Goal: Transaction & Acquisition: Purchase product/service

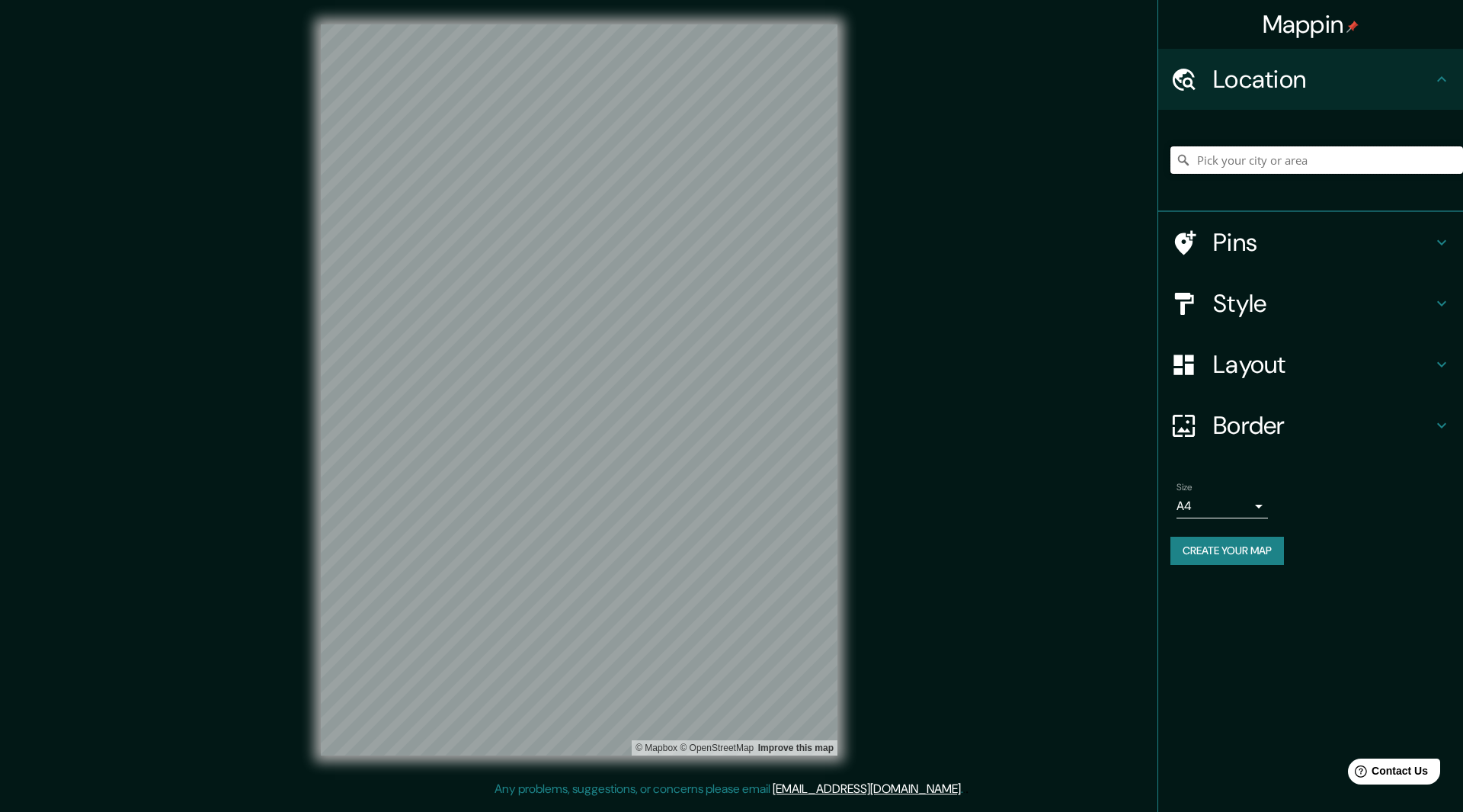
click at [1230, 154] on input "Pick your city or area" at bounding box center [1317, 160] width 292 height 28
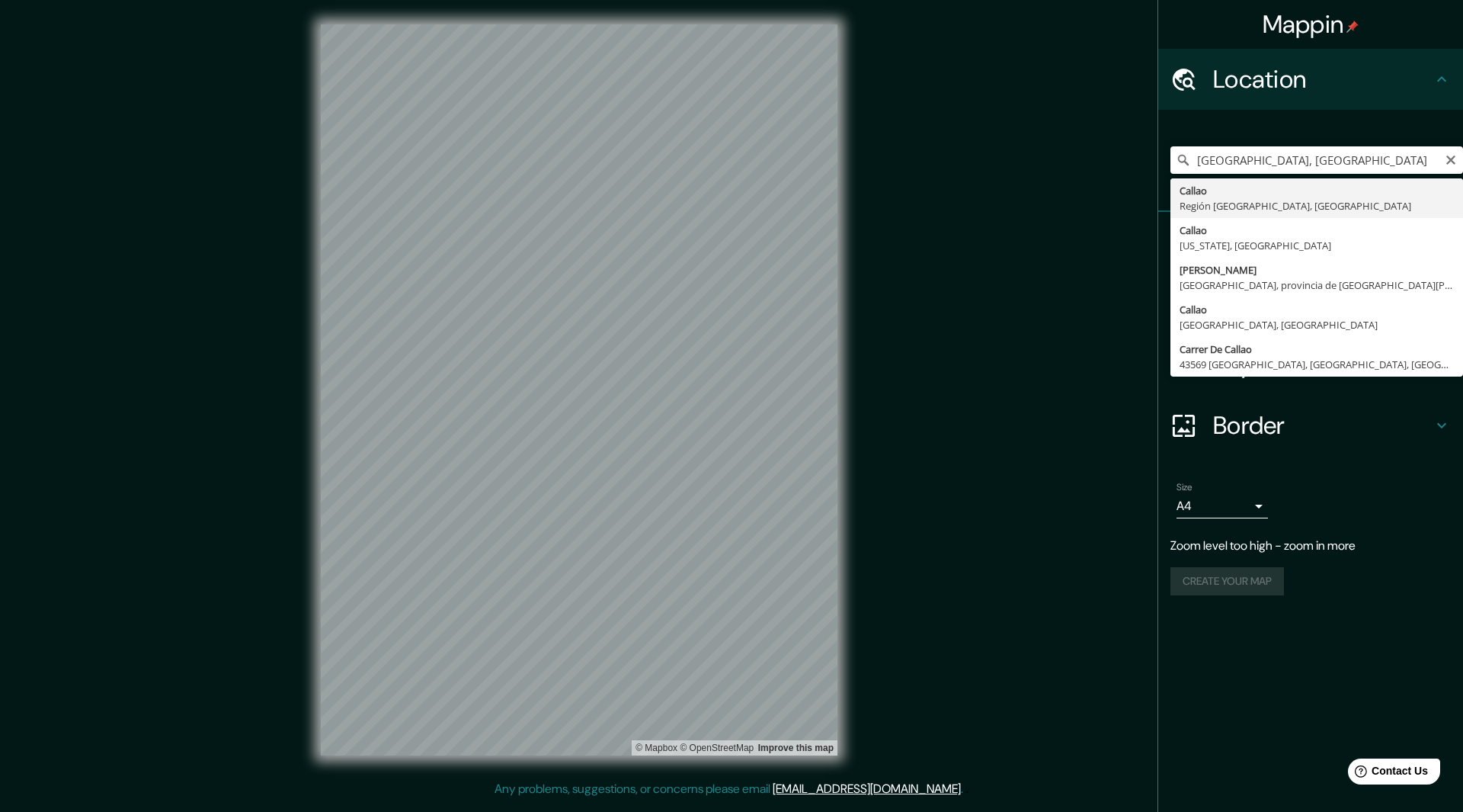
type input "[GEOGRAPHIC_DATA], [GEOGRAPHIC_DATA], [GEOGRAPHIC_DATA]"
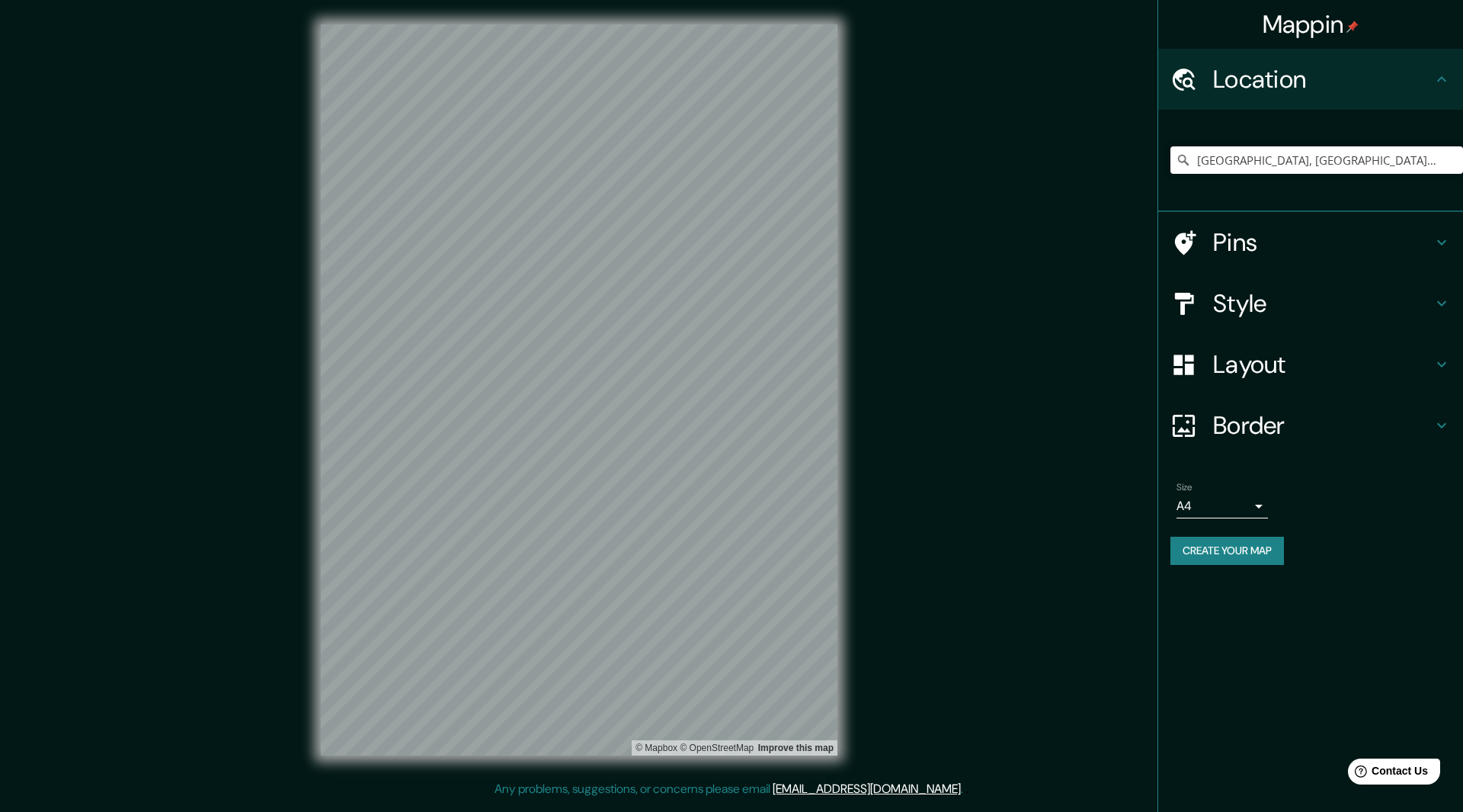
click at [1282, 242] on h4 "Pins" at bounding box center [1322, 242] width 220 height 30
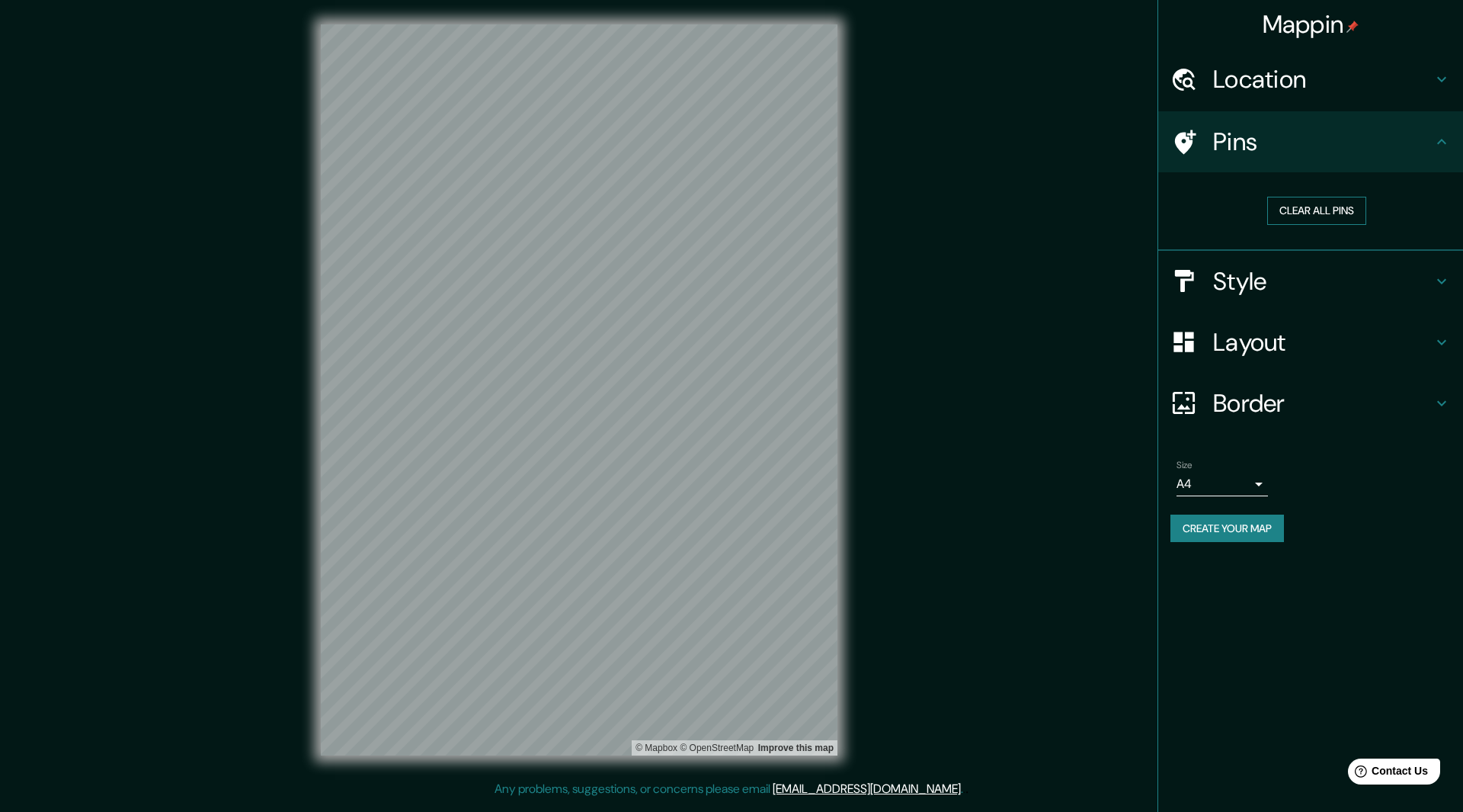
click at [1309, 210] on button "Clear all pins" at bounding box center [1317, 211] width 99 height 29
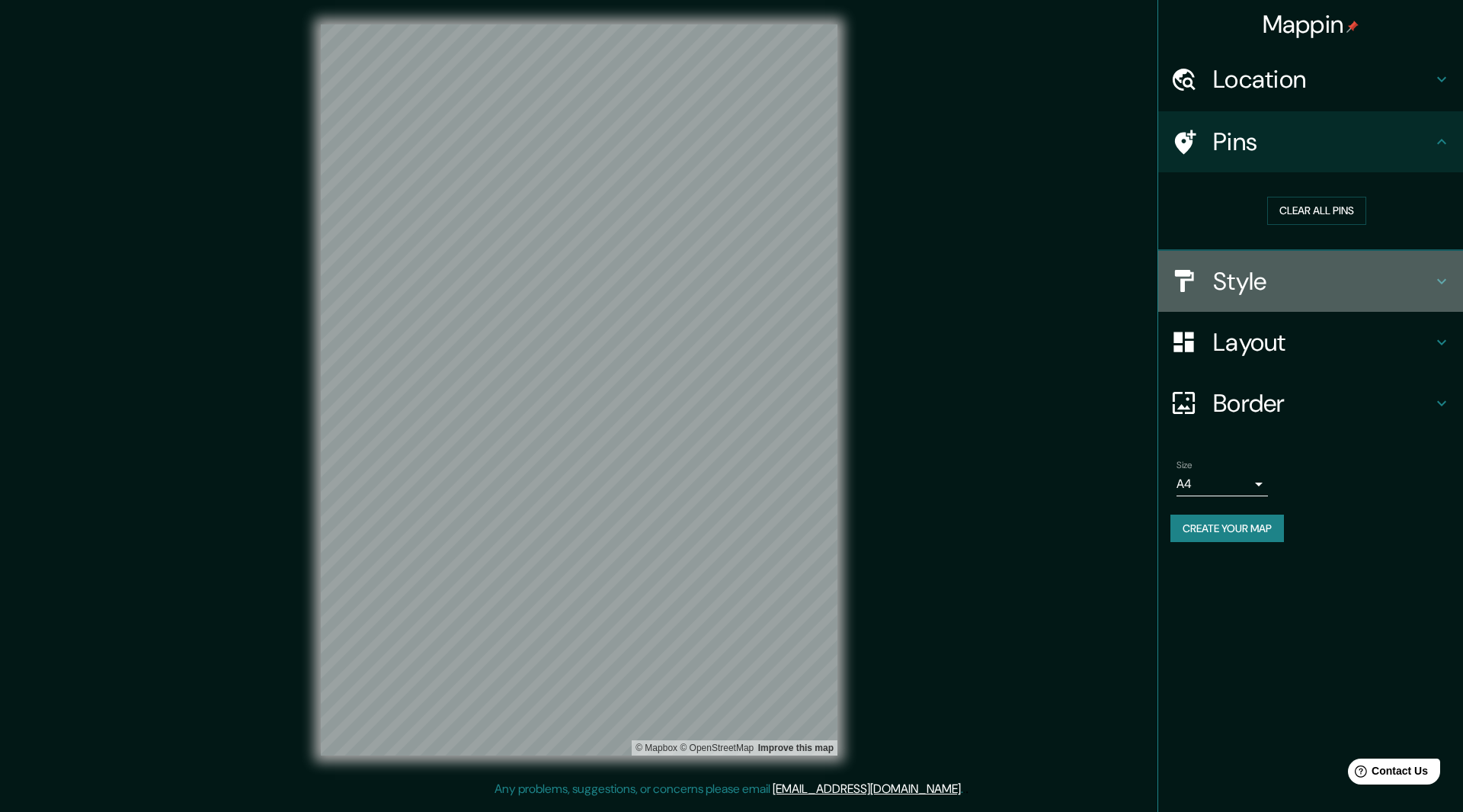
click at [1252, 303] on div "Style" at bounding box center [1310, 281] width 305 height 61
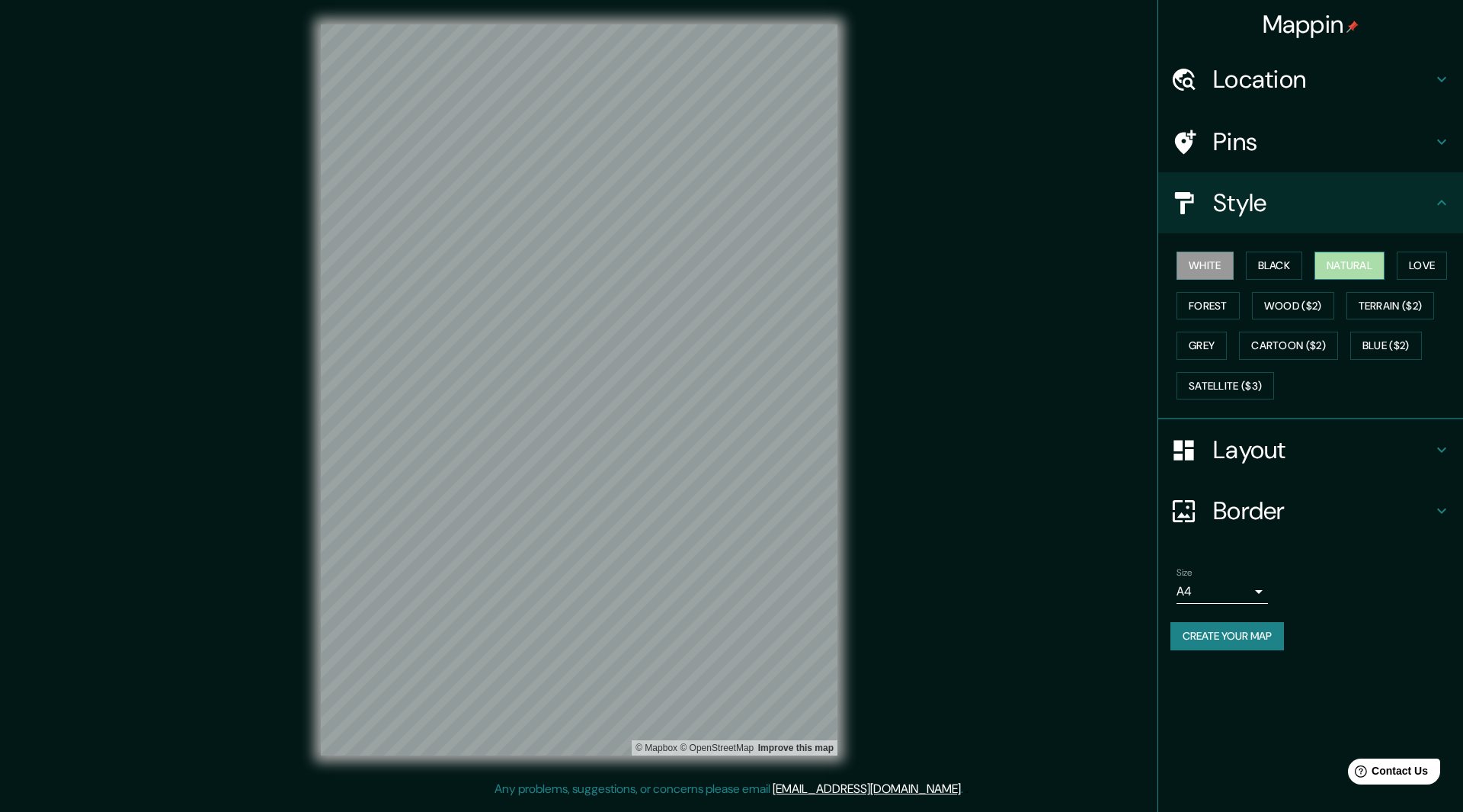
click at [1345, 265] on button "Natural" at bounding box center [1349, 265] width 70 height 29
click at [1415, 264] on button "Love" at bounding box center [1422, 265] width 51 height 29
click at [1220, 308] on button "Forest" at bounding box center [1207, 306] width 63 height 29
click at [1279, 305] on button "Wood ($2)" at bounding box center [1293, 306] width 83 height 29
click at [1383, 301] on button "Terrain ($2)" at bounding box center [1391, 306] width 88 height 29
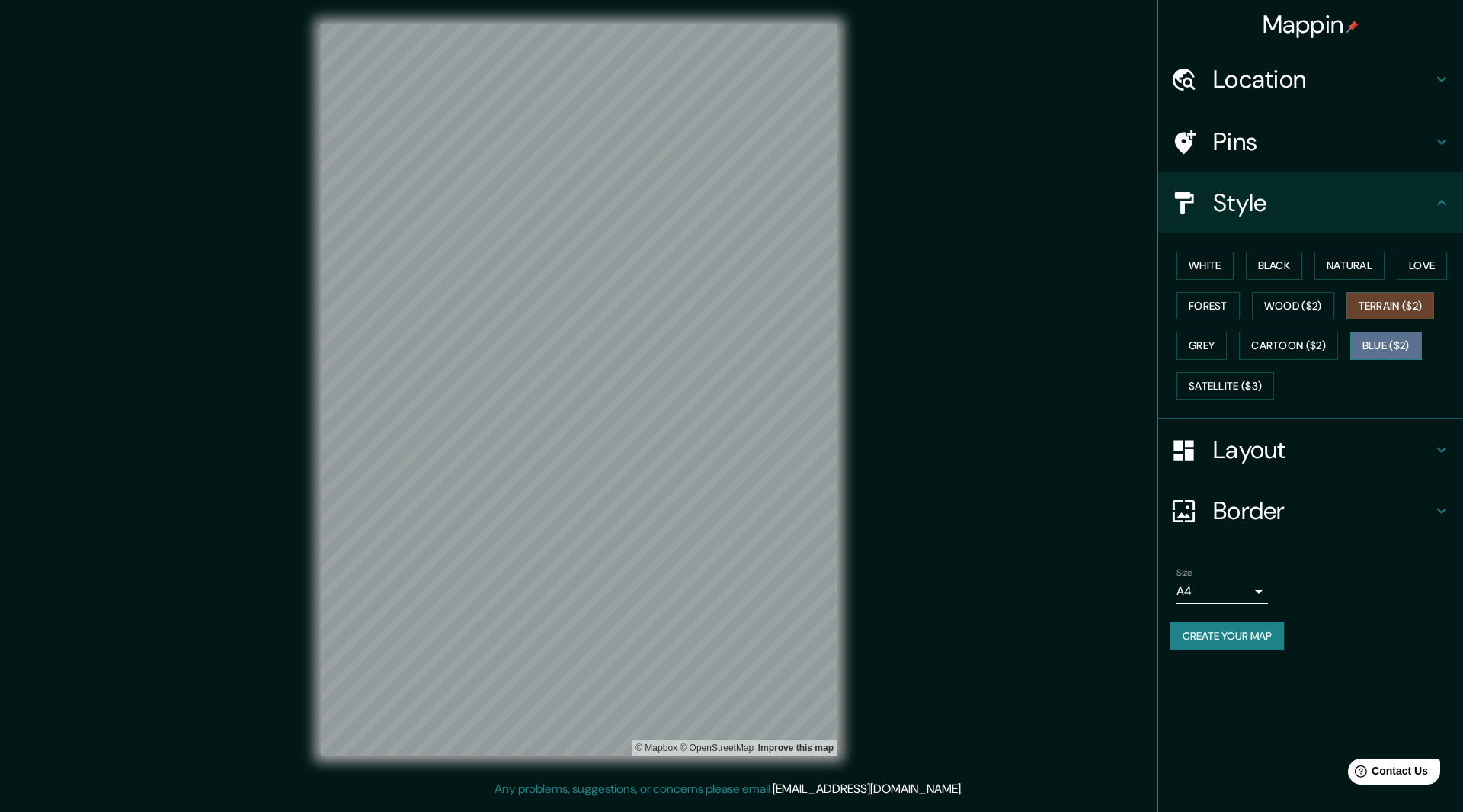
click at [1377, 340] on button "Blue ($2)" at bounding box center [1386, 346] width 72 height 29
click at [1322, 346] on button "Cartoon ($2)" at bounding box center [1288, 346] width 99 height 29
click at [1196, 336] on button "Grey" at bounding box center [1202, 346] width 51 height 29
click at [1204, 384] on button "Satellite ($3)" at bounding box center [1224, 386] width 97 height 29
click at [1409, 337] on button "Blue ($2)" at bounding box center [1386, 346] width 72 height 29
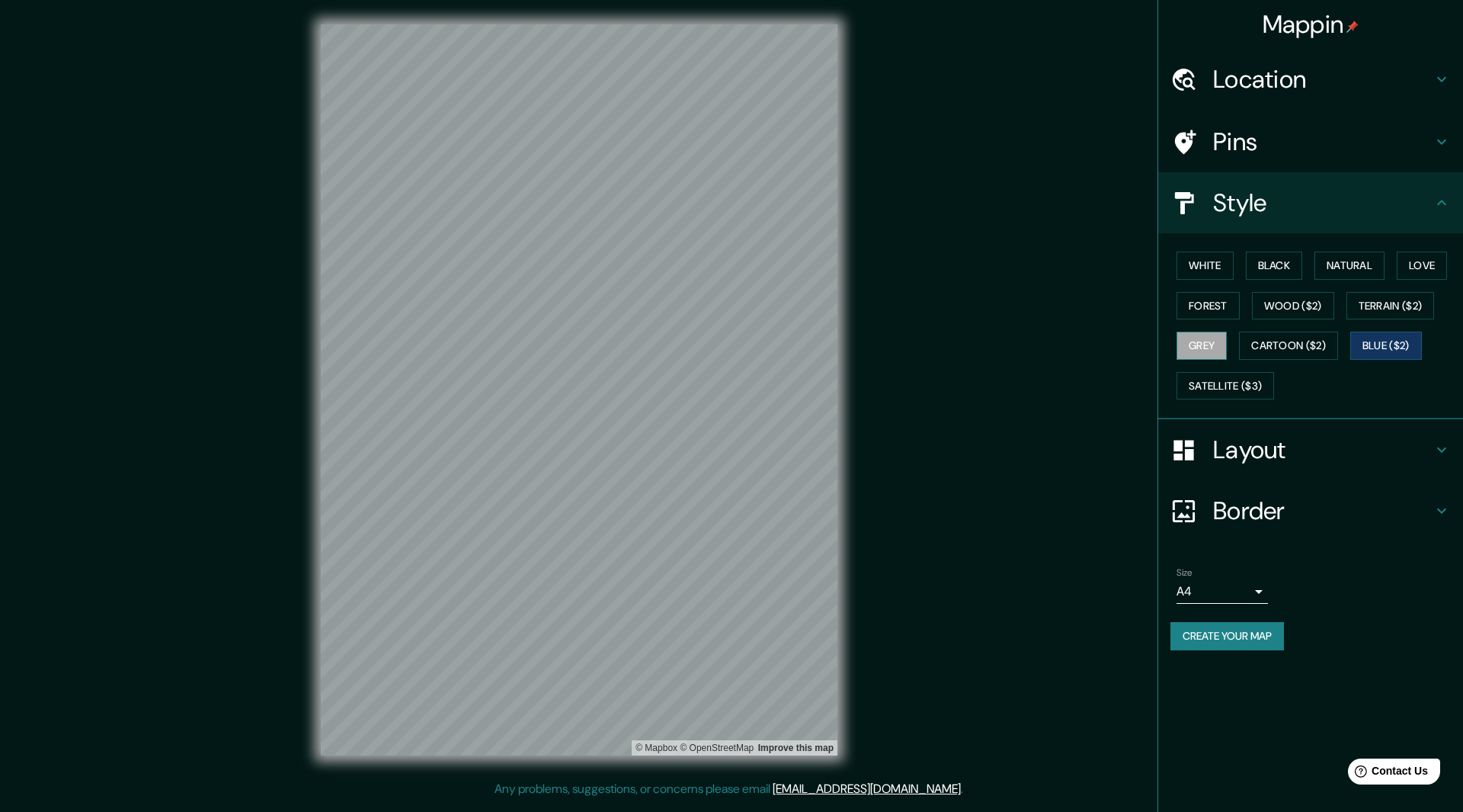
click at [1207, 355] on button "Grey" at bounding box center [1202, 346] width 51 height 29
click at [1217, 298] on button "Forest" at bounding box center [1207, 306] width 63 height 29
click at [1194, 343] on button "Grey" at bounding box center [1202, 346] width 51 height 29
click at [1301, 342] on button "Cartoon ($2)" at bounding box center [1288, 346] width 99 height 29
click at [1235, 382] on button "Satellite ($3)" at bounding box center [1224, 386] width 97 height 29
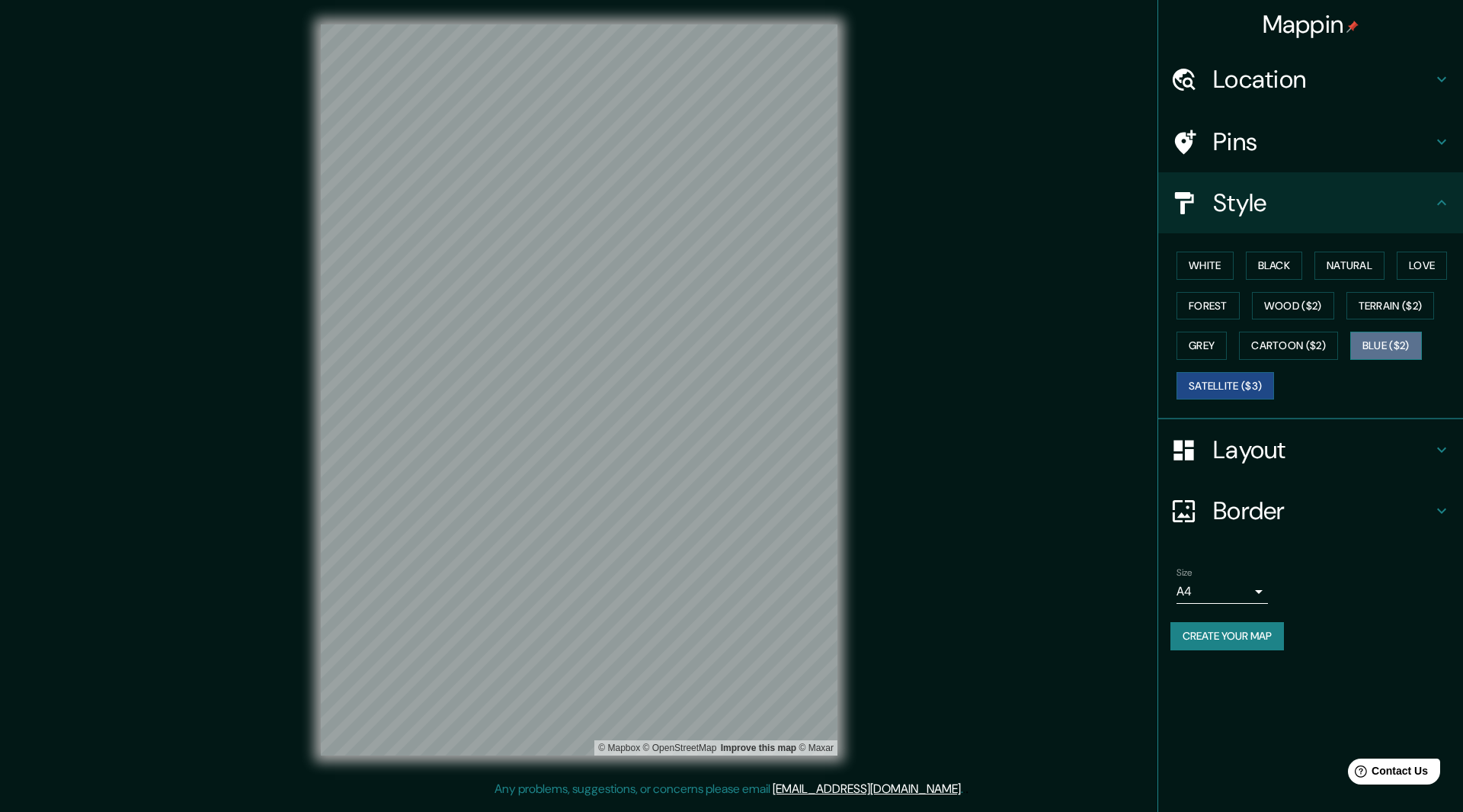
click at [1393, 341] on button "Blue ($2)" at bounding box center [1386, 346] width 72 height 29
click at [1193, 95] on div "Location" at bounding box center [1310, 79] width 305 height 61
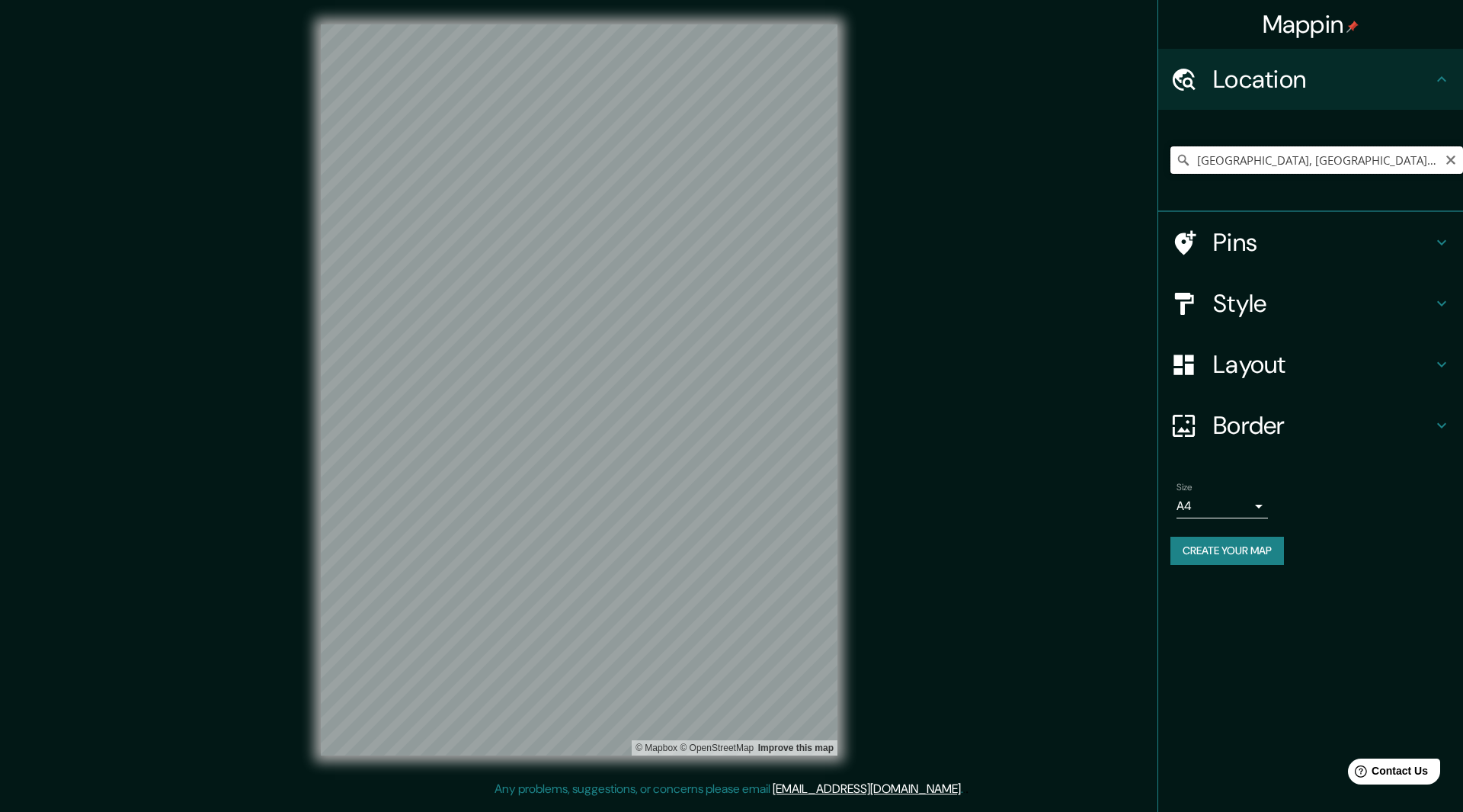
click at [1242, 149] on input "[GEOGRAPHIC_DATA], [GEOGRAPHIC_DATA], [GEOGRAPHIC_DATA]" at bounding box center [1317, 160] width 292 height 28
click at [1363, 163] on input "[GEOGRAPHIC_DATA], [GEOGRAPHIC_DATA], [GEOGRAPHIC_DATA]" at bounding box center [1317, 160] width 292 height 28
click at [1284, 416] on h4 "Border" at bounding box center [1322, 425] width 220 height 30
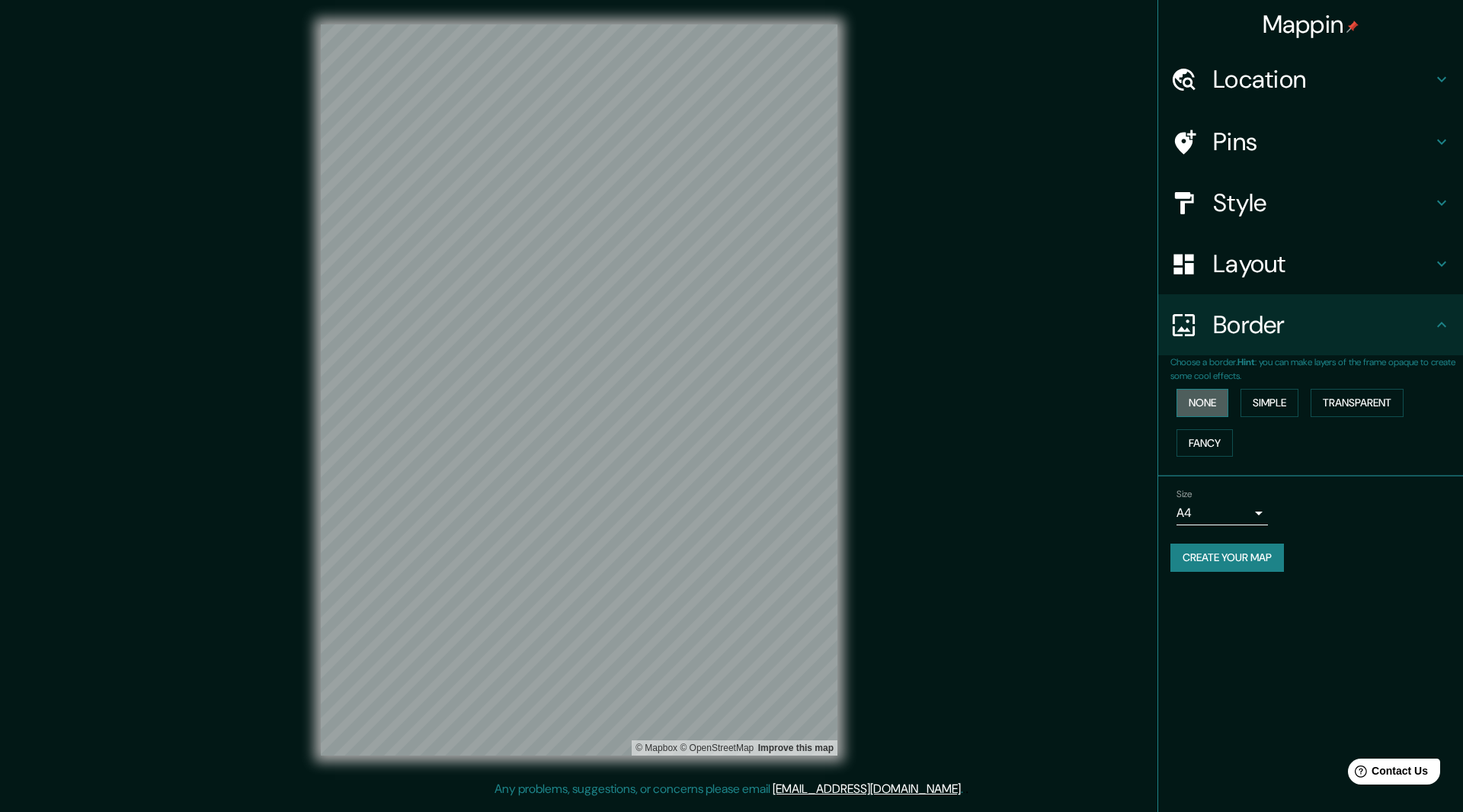
click at [1205, 393] on button "None" at bounding box center [1202, 403] width 51 height 29
click at [1249, 396] on button "Simple" at bounding box center [1269, 403] width 58 height 29
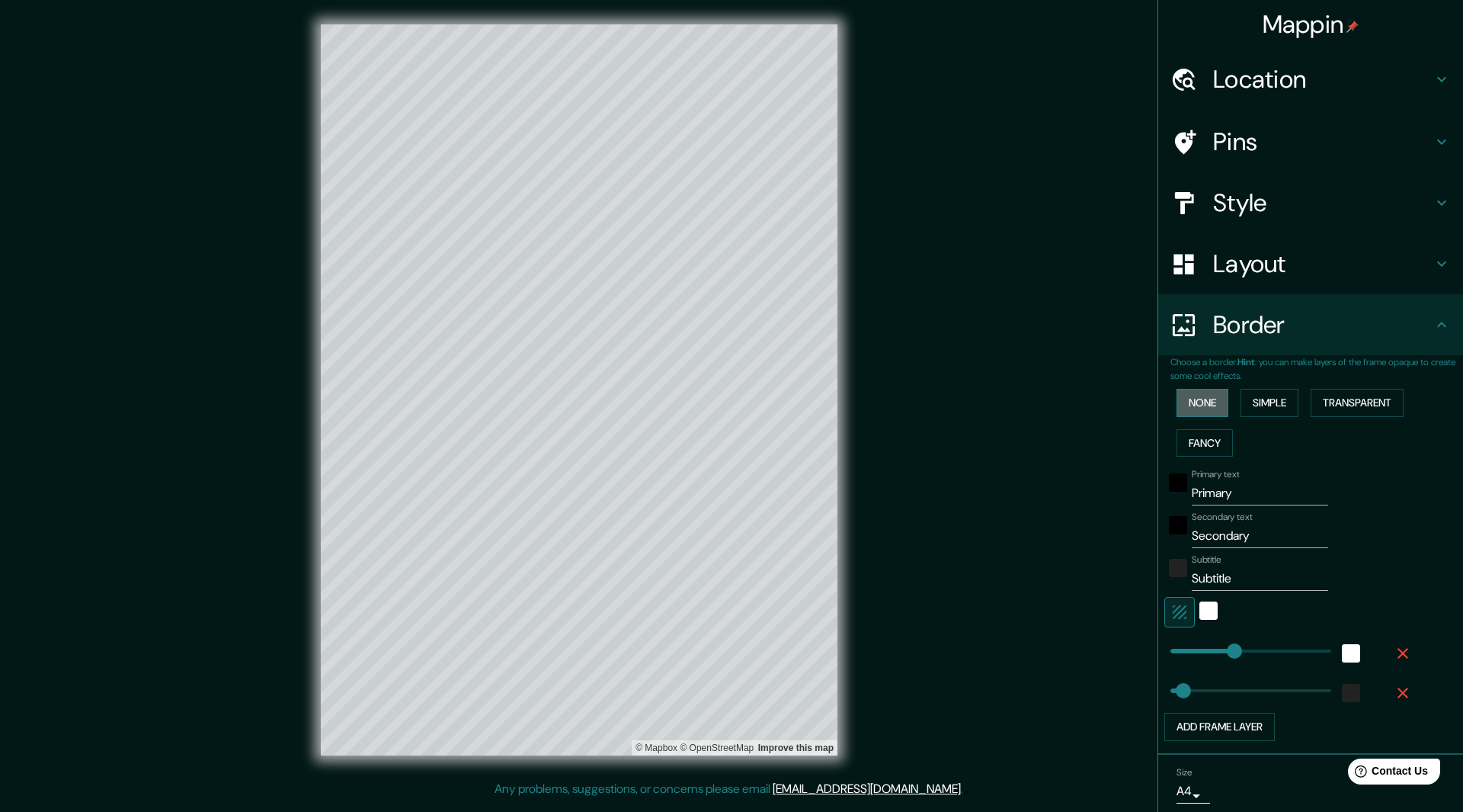
click at [1189, 400] on button "None" at bounding box center [1202, 403] width 51 height 29
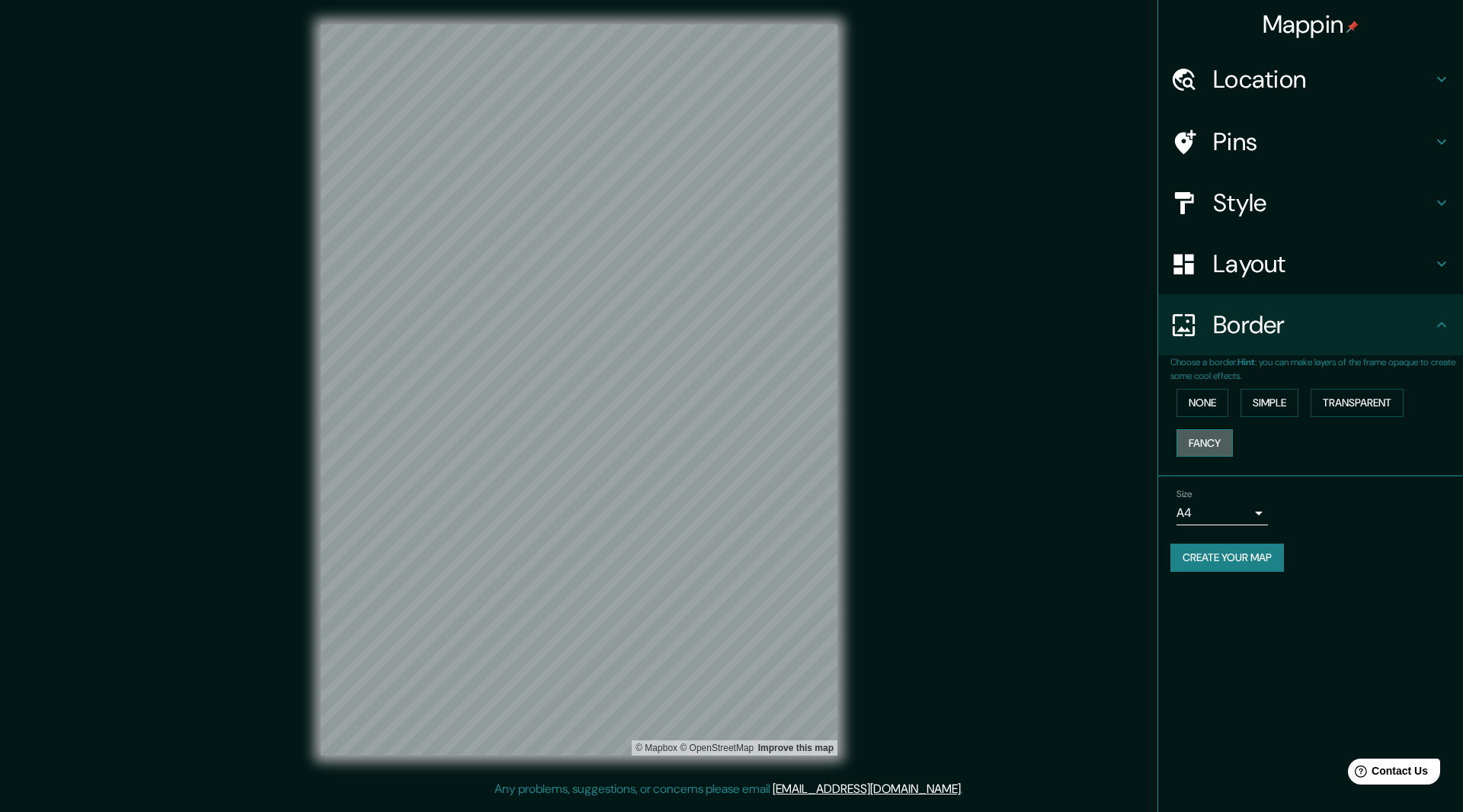
click at [1211, 451] on button "Fancy" at bounding box center [1204, 443] width 56 height 29
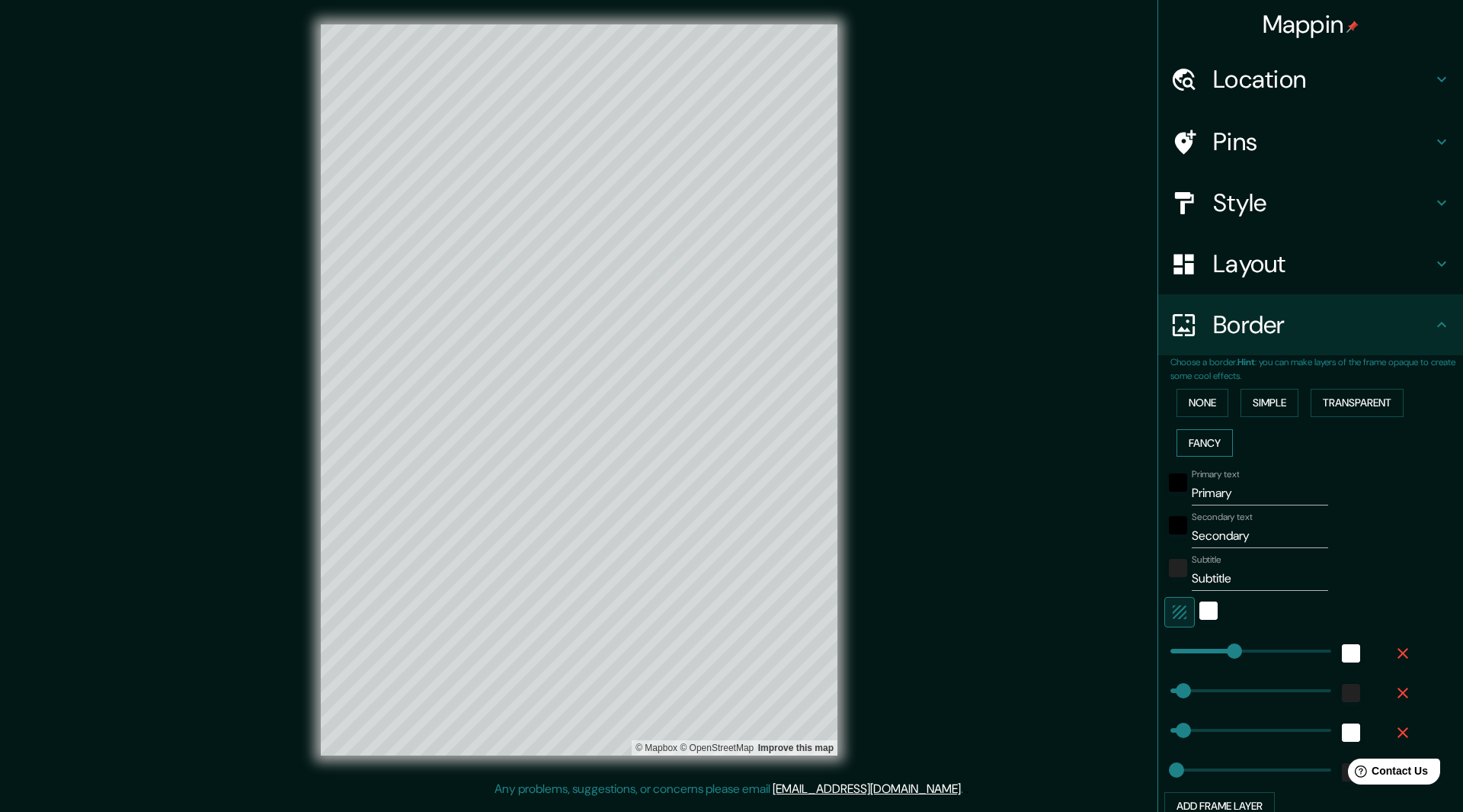
scroll to position [6, 0]
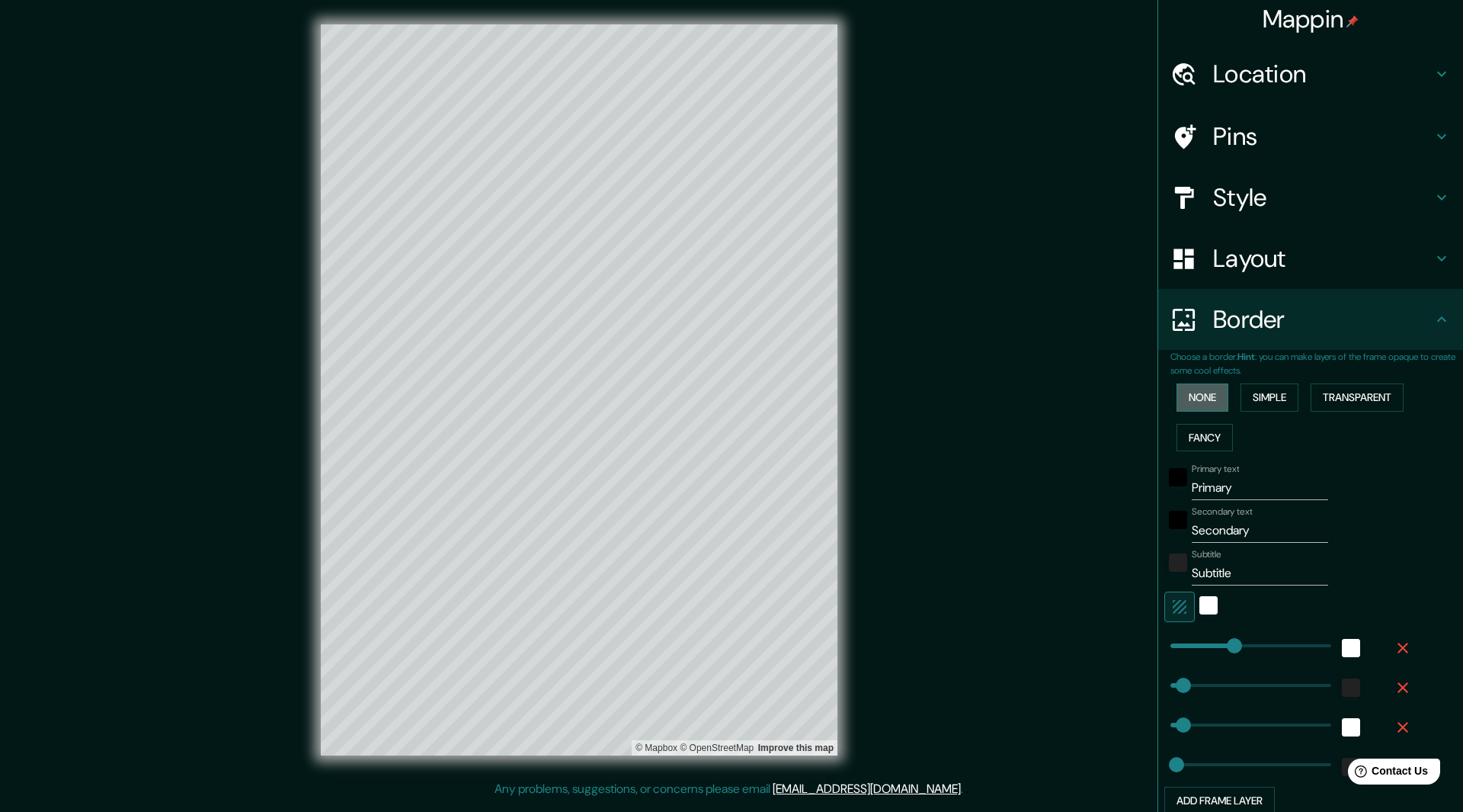
click at [1198, 406] on button "None" at bounding box center [1202, 397] width 51 height 29
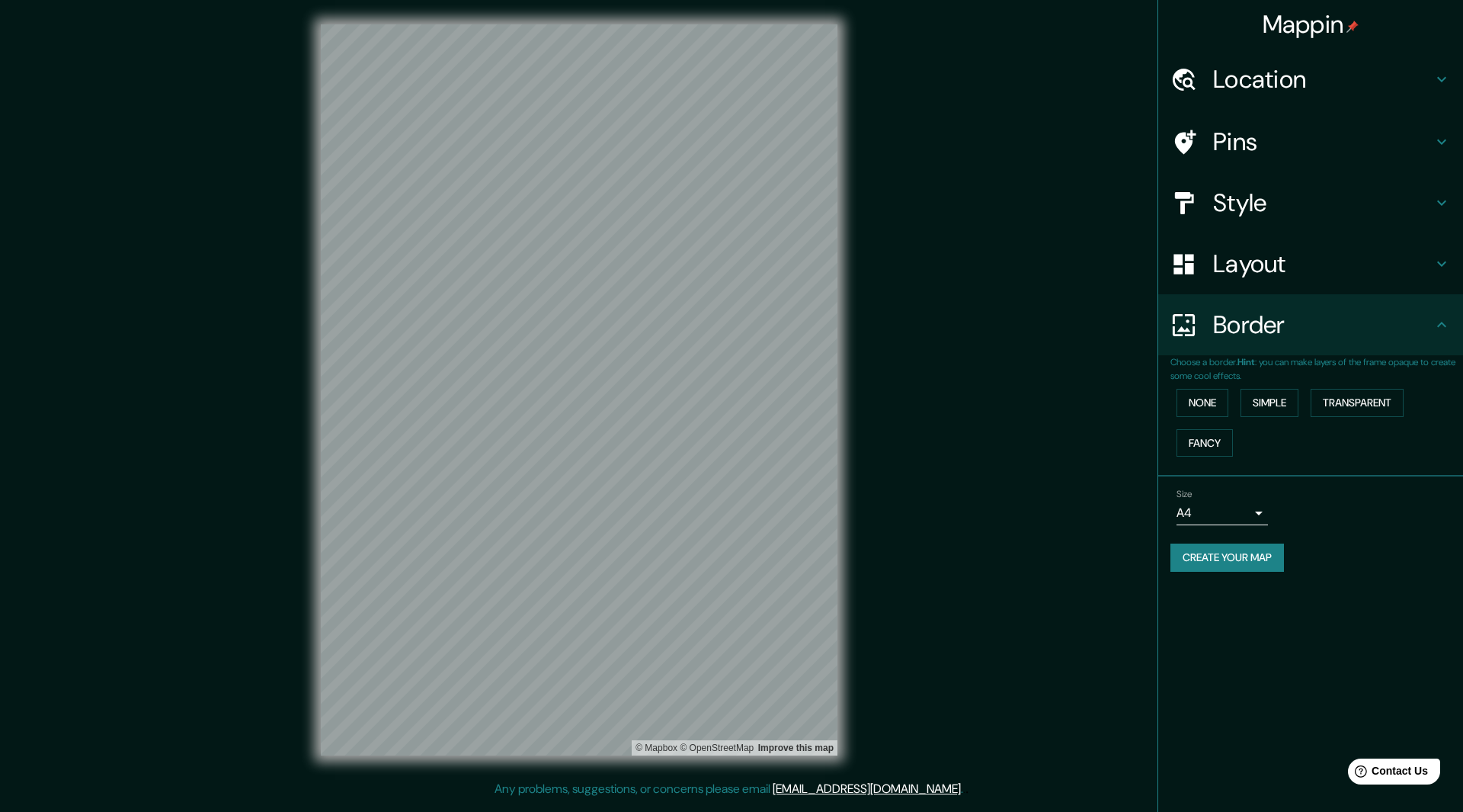
click at [1222, 504] on body "Mappin Location Callao, Región Callao, Perú Pins Style Layout Border Choose a b…" at bounding box center [731, 406] width 1463 height 812
click at [1212, 542] on li "A4" at bounding box center [1222, 545] width 91 height 28
